Goal: Task Accomplishment & Management: Manage account settings

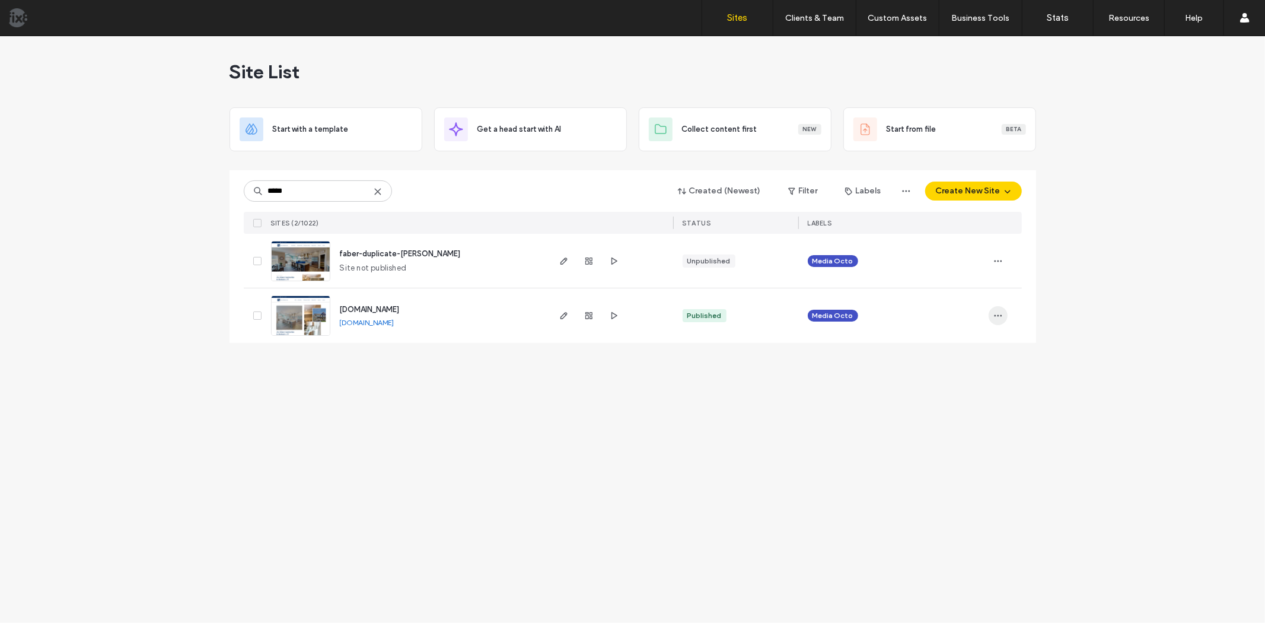
type input "*****"
click at [997, 317] on icon "button" at bounding box center [997, 315] width 9 height 9
click at [952, 439] on span "Site Dashboard" at bounding box center [951, 437] width 55 height 12
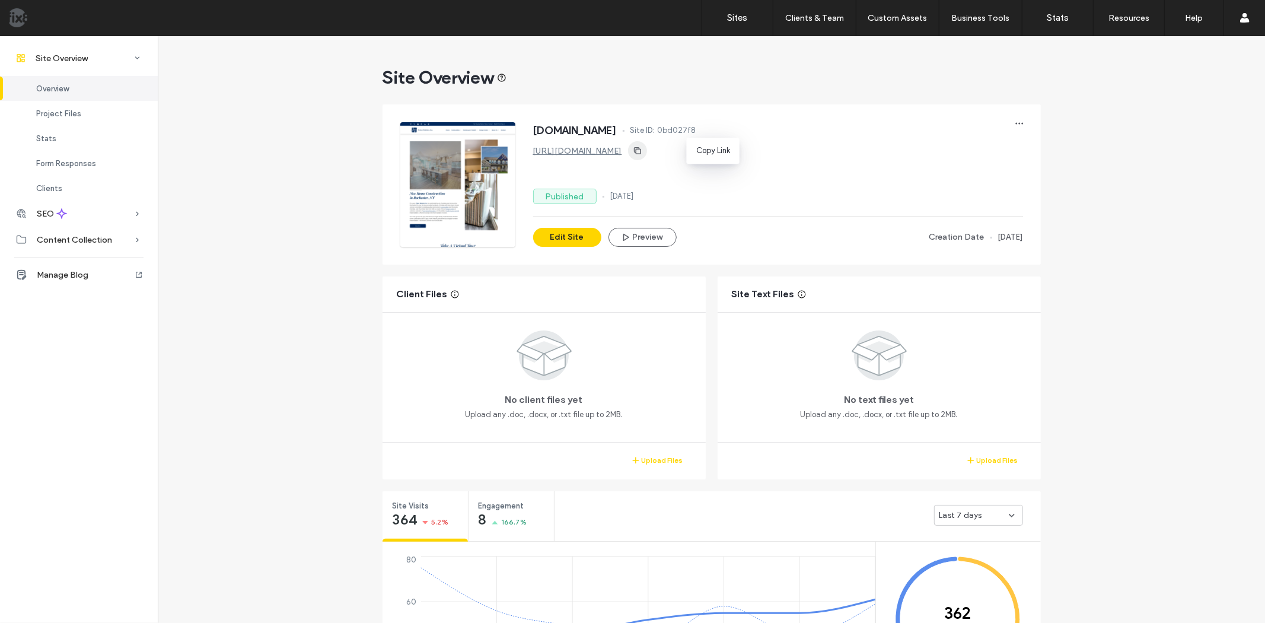
click at [640, 152] on use "button" at bounding box center [636, 150] width 7 height 7
drag, startPoint x: 729, startPoint y: 129, endPoint x: 688, endPoint y: 132, distance: 41.0
click at [688, 132] on div "[DOMAIN_NAME] Site ID: 0bd027f8" at bounding box center [778, 131] width 490 height 19
copy div "0bd027f8"
